Goal: Find specific page/section: Find specific page/section

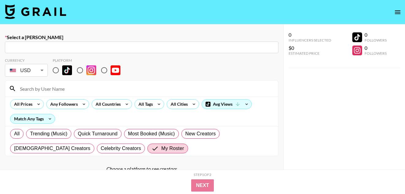
click at [390, 12] on nav at bounding box center [202, 12] width 405 height 25
click at [395, 12] on icon "open drawer" at bounding box center [398, 12] width 6 height 4
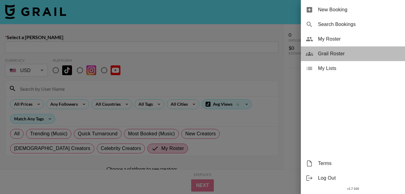
click at [367, 51] on span "Grail Roster" at bounding box center [359, 53] width 82 height 7
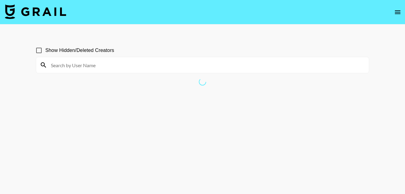
click at [129, 66] on input at bounding box center [206, 65] width 318 height 10
click at [133, 66] on input "ca" at bounding box center [206, 65] width 318 height 10
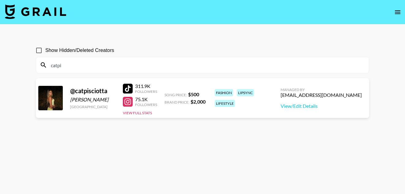
type input "catpi"
click at [127, 93] on div at bounding box center [128, 89] width 10 height 10
click at [398, 13] on icon "open drawer" at bounding box center [397, 12] width 7 height 7
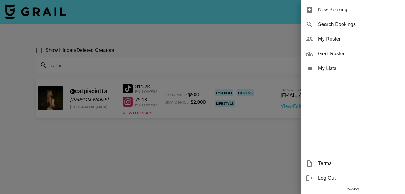
click at [247, 68] on div at bounding box center [202, 97] width 405 height 194
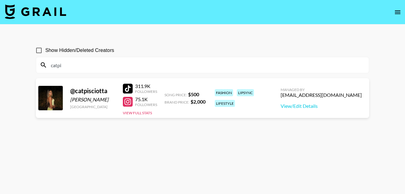
click at [324, 97] on div "[EMAIL_ADDRESS][DOMAIN_NAME]" at bounding box center [321, 95] width 81 height 6
click at [398, 9] on icon "open drawer" at bounding box center [397, 12] width 7 height 7
